Goal: Transaction & Acquisition: Purchase product/service

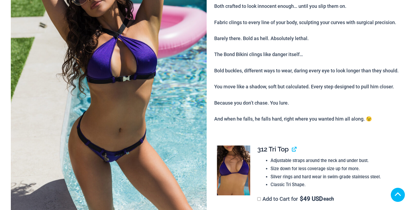
scroll to position [241, 0]
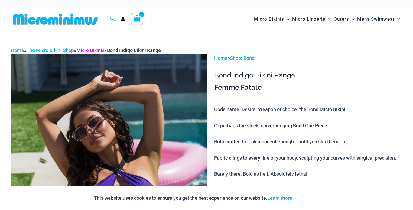
click at [98, 51] on link "Micro Bikinis" at bounding box center [90, 50] width 28 height 6
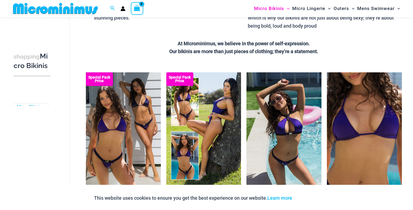
scroll to position [104, 0]
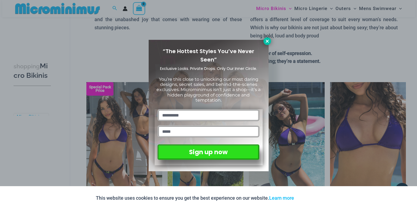
click at [266, 39] on icon at bounding box center [267, 41] width 5 height 5
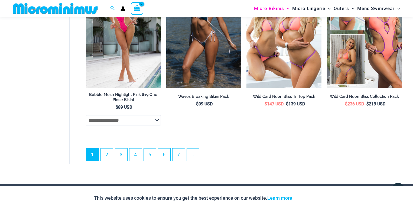
scroll to position [1374, 0]
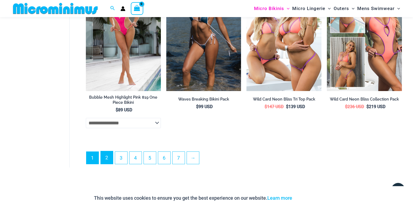
click at [109, 164] on link "2" at bounding box center [107, 157] width 12 height 13
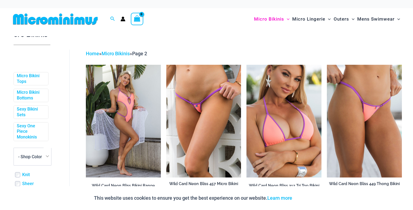
scroll to position [151, 0]
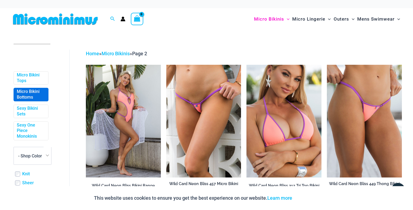
click at [32, 100] on link "Micro Bikini Bottoms" at bounding box center [30, 94] width 27 height 11
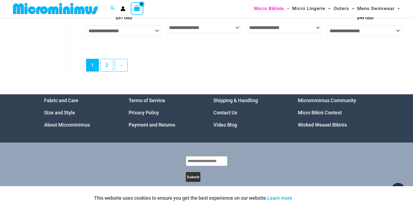
scroll to position [1500, 0]
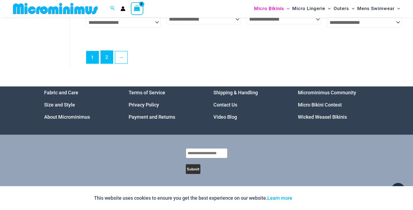
click at [103, 59] on link "2" at bounding box center [107, 57] width 12 height 13
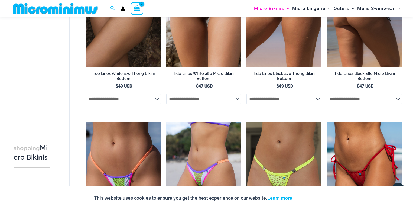
scroll to position [618, 0]
